Goal: Task Accomplishment & Management: Manage account settings

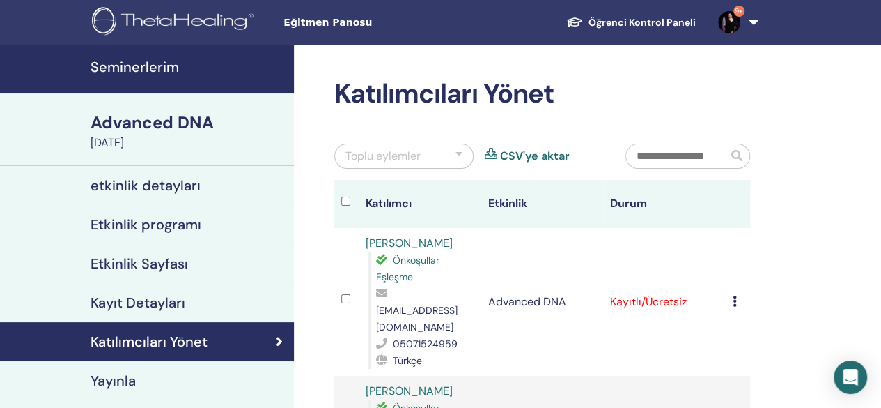
click at [458, 153] on div at bounding box center [459, 156] width 7 height 17
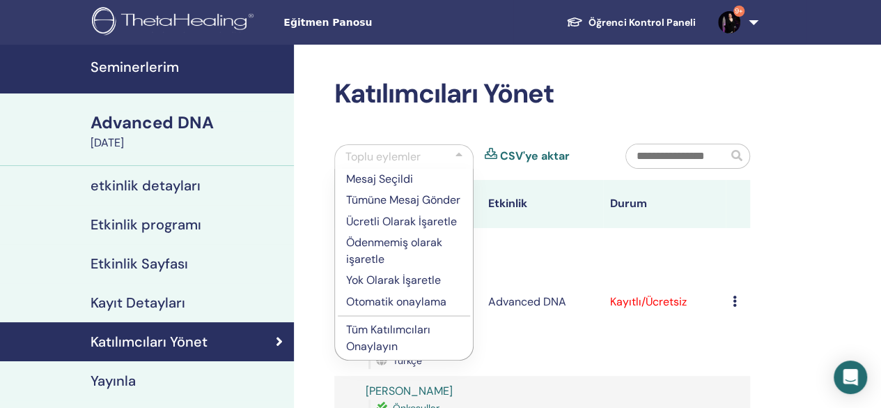
click at [406, 219] on p "Ücretli Olarak İşaretle" at bounding box center [404, 221] width 116 height 17
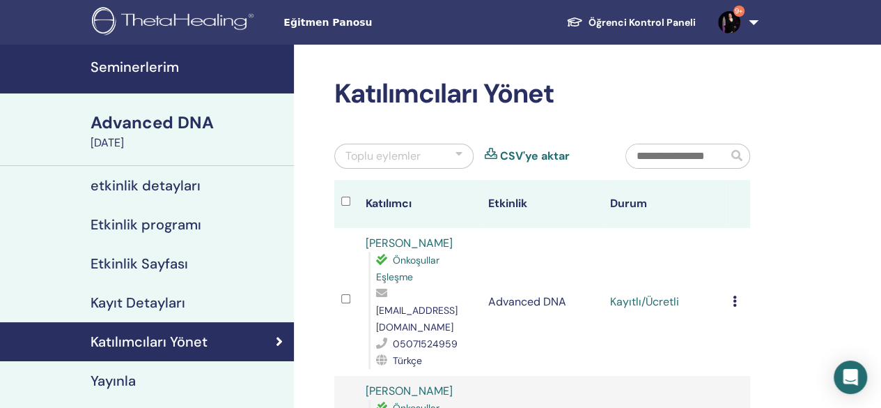
click at [458, 158] on div at bounding box center [459, 156] width 7 height 17
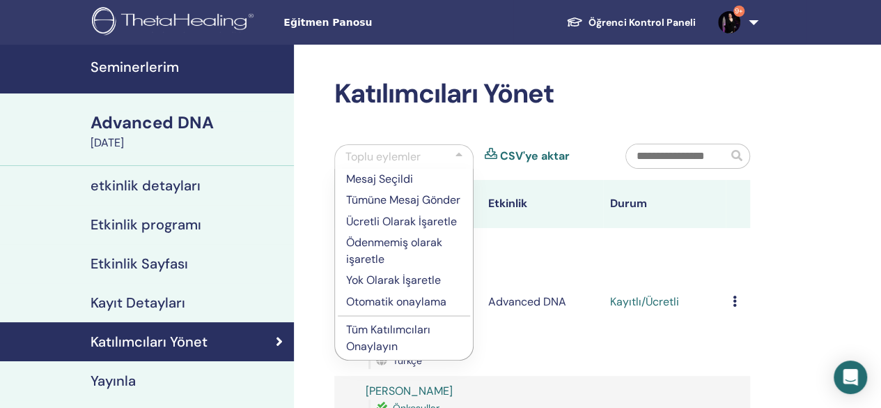
click at [399, 334] on p "Tüm Katılımcıları Onaylayın" at bounding box center [404, 337] width 116 height 33
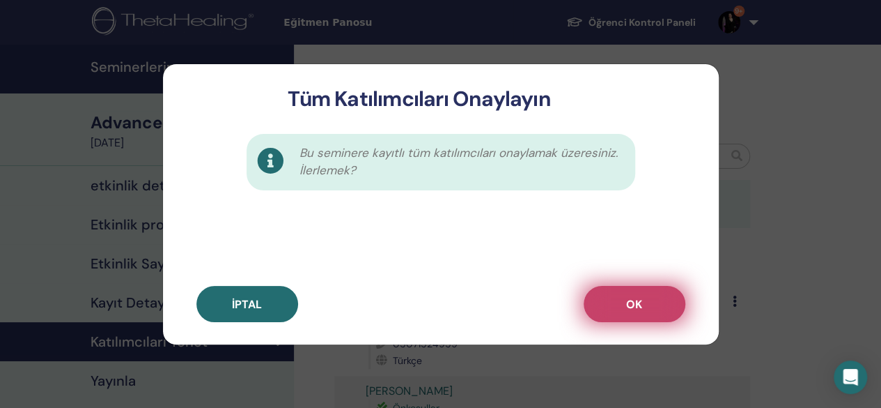
click at [612, 313] on button "OK" at bounding box center [635, 304] width 102 height 36
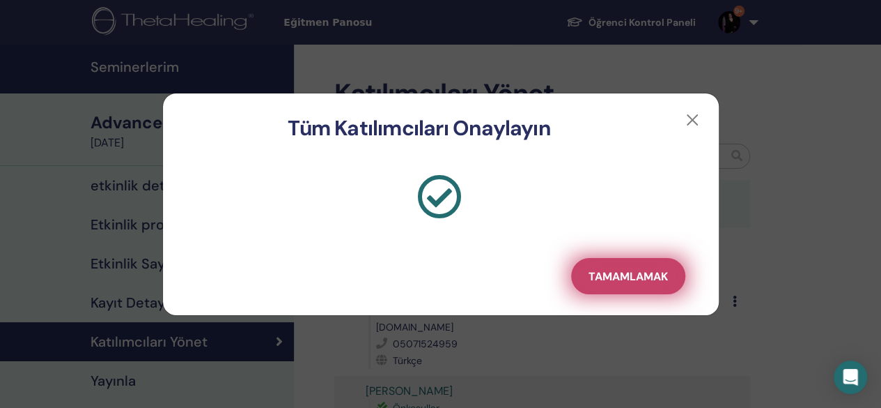
click at [615, 272] on span "Tamamlamak" at bounding box center [628, 276] width 79 height 15
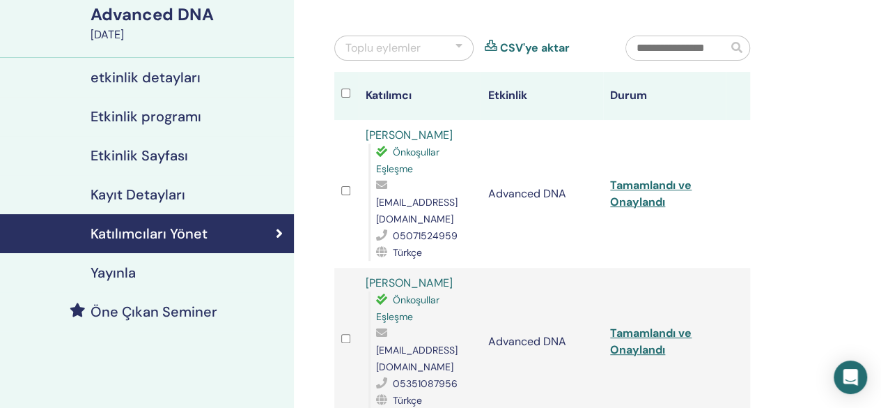
scroll to position [118, 0]
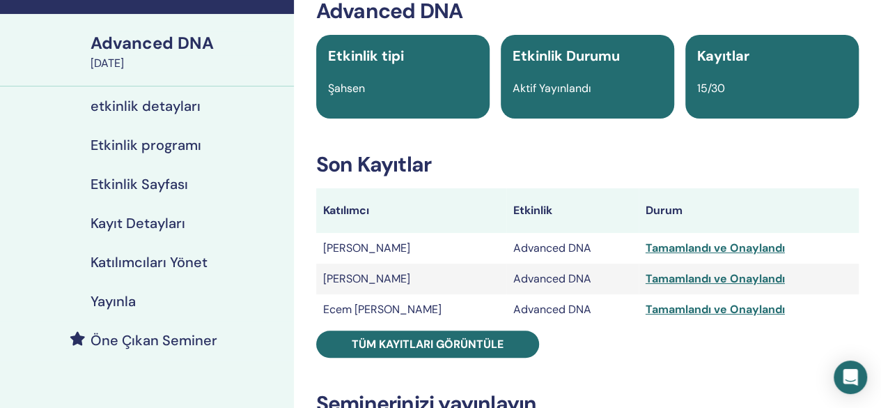
scroll to position [76, 0]
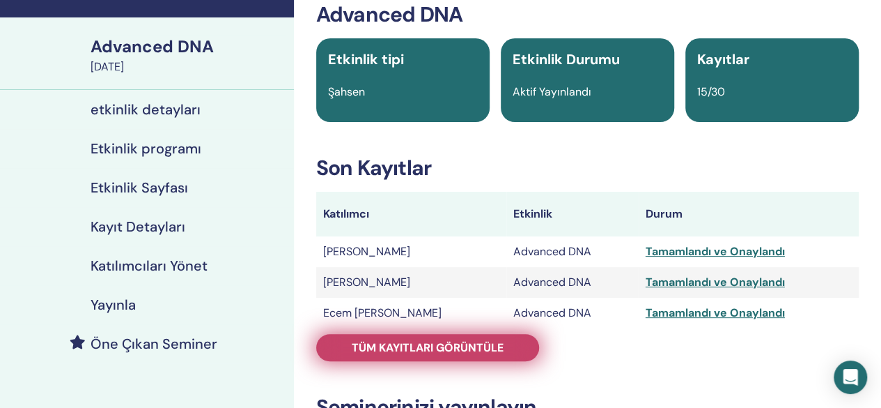
click at [450, 353] on span "Tüm kayıtları görüntüle" at bounding box center [428, 347] width 152 height 15
